Goal: Information Seeking & Learning: Learn about a topic

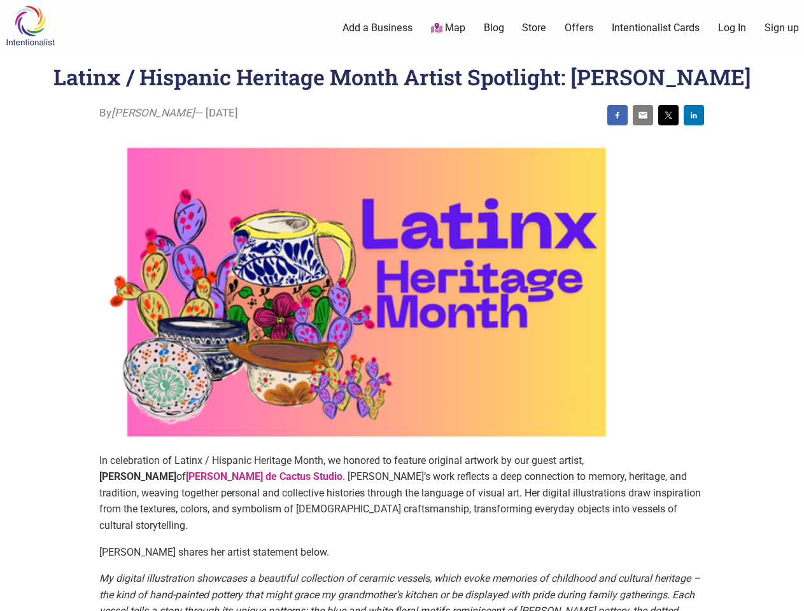
click at [402, 306] on img at bounding box center [366, 292] width 535 height 321
click at [618, 115] on img at bounding box center [618, 115] width 10 height 10
click at [643, 115] on img at bounding box center [643, 115] width 10 height 10
click at [669, 115] on img at bounding box center [669, 115] width 10 height 10
click at [694, 115] on img at bounding box center [694, 115] width 10 height 10
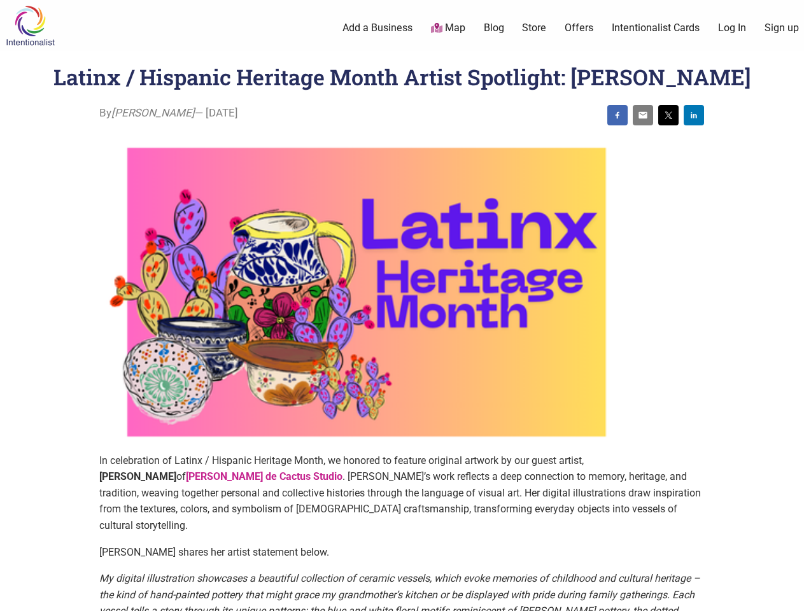
click at [790, 597] on icon at bounding box center [790, 596] width 14 height 16
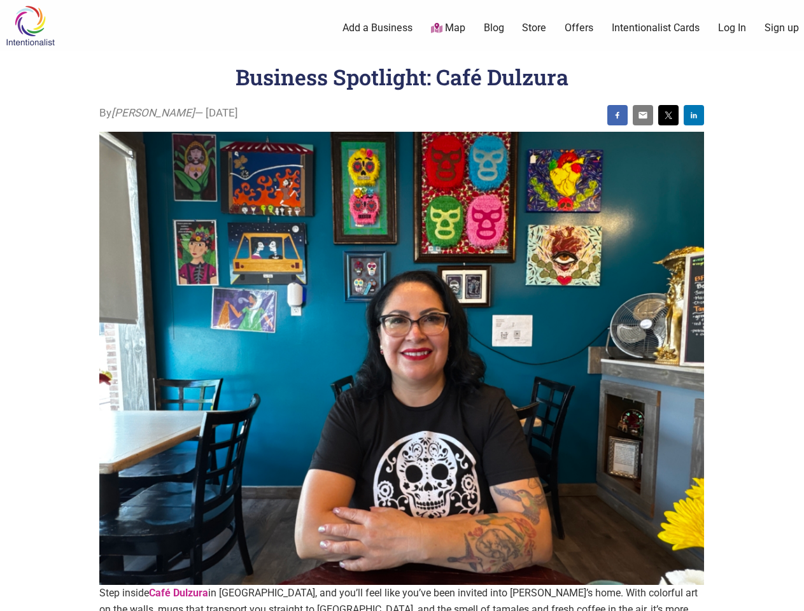
click at [402, 306] on img at bounding box center [401, 359] width 605 height 454
click at [618, 115] on img at bounding box center [618, 115] width 10 height 10
click at [643, 115] on img at bounding box center [643, 115] width 10 height 10
click at [669, 115] on img at bounding box center [669, 115] width 10 height 10
click at [694, 115] on img at bounding box center [694, 115] width 10 height 10
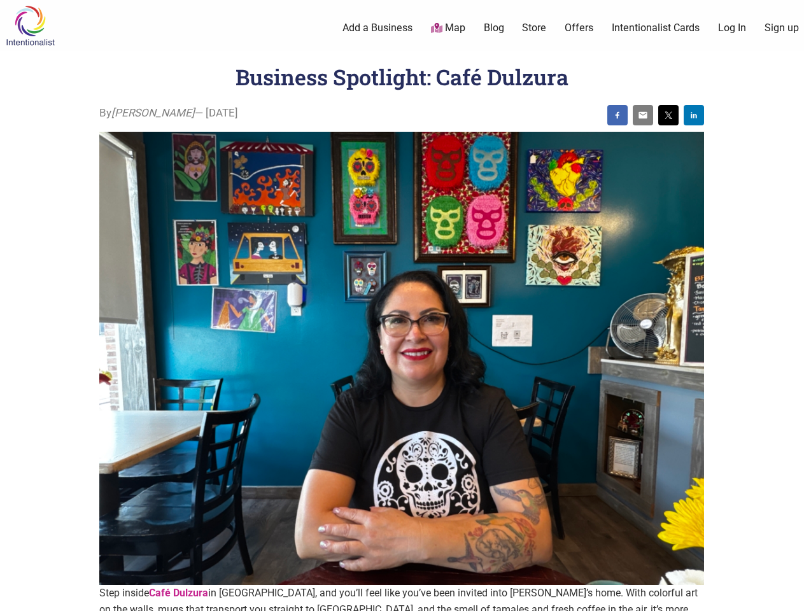
click at [790, 597] on icon at bounding box center [790, 596] width 14 height 16
